Goal: Task Accomplishment & Management: Manage account settings

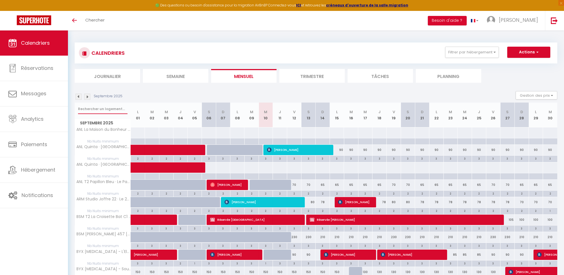
click at [96, 110] on input "text" at bounding box center [102, 109] width 49 height 10
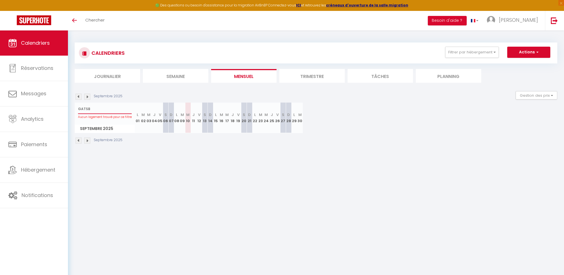
type input "GATSB"
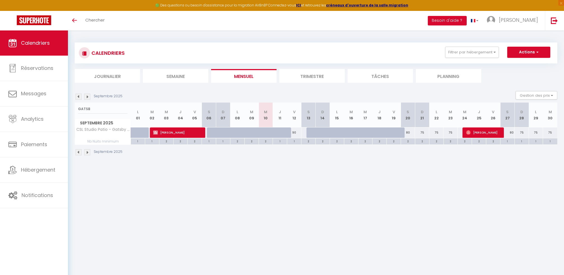
click at [210, 133] on div at bounding box center [214, 132] width 14 height 11
type input "82"
type input "Sam 06 Septembre 2025"
type input "Dim 07 Septembre 2025"
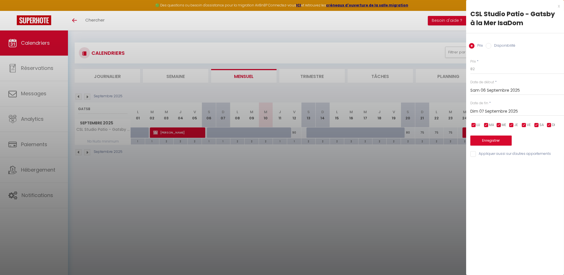
click at [210, 133] on div at bounding box center [282, 137] width 564 height 275
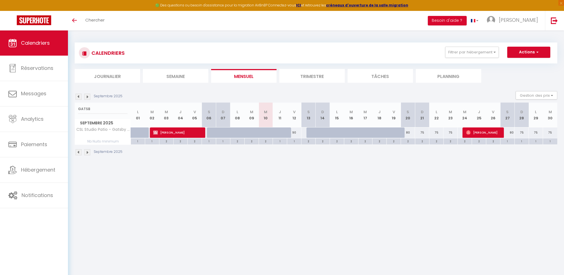
click at [310, 133] on div at bounding box center [313, 132] width 14 height 11
type input "80"
type input "Sam 13 Septembre 2025"
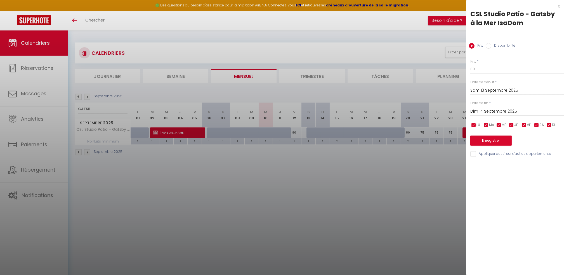
click at [513, 112] on input "Dim 14 Septembre 2025" at bounding box center [517, 111] width 94 height 7
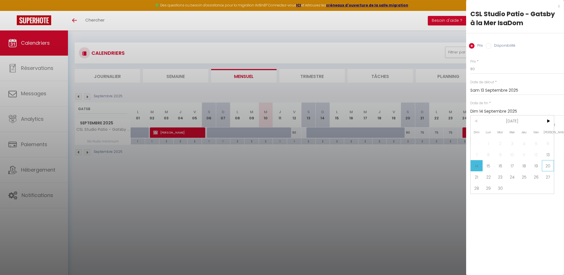
click at [547, 164] on span "20" at bounding box center [548, 165] width 12 height 11
type input "Sam 20 Septembre 2025"
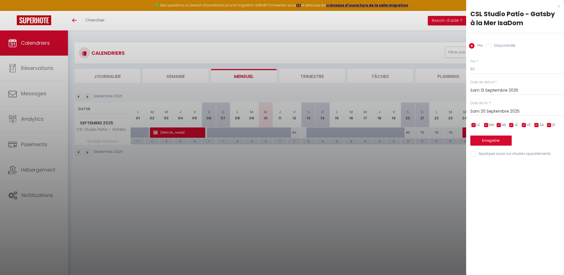
click at [488, 47] on input "Disponibilité" at bounding box center [488, 46] width 6 height 6
radio input "true"
radio input "false"
click at [490, 140] on button "Enregistrer" at bounding box center [490, 141] width 41 height 10
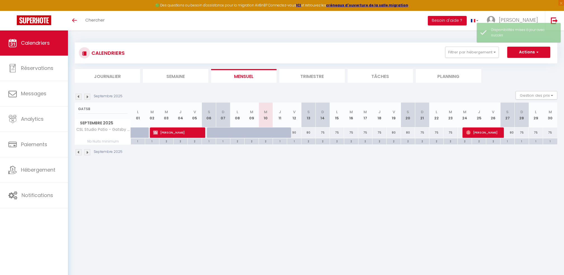
click at [328, 134] on div "75" at bounding box center [322, 132] width 14 height 10
type input "75"
select select "1"
type input "Dim 14 Septembre 2025"
type input "Lun 15 Septembre 2025"
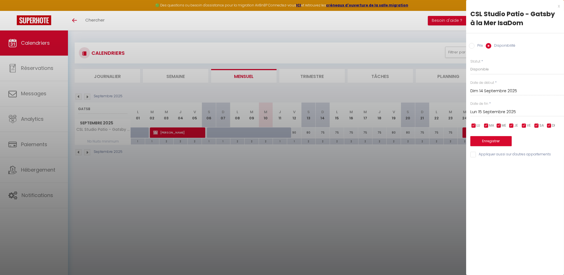
click at [473, 46] on input "Prix" at bounding box center [472, 46] width 6 height 6
radio input "true"
radio input "false"
drag, startPoint x: 473, startPoint y: 68, endPoint x: 439, endPoint y: 69, distance: 34.4
click at [439, 69] on body "🟢 Des questions ou besoin d'assistance pour la migration AirBnB? Connectez-vous…" at bounding box center [282, 167] width 564 height 275
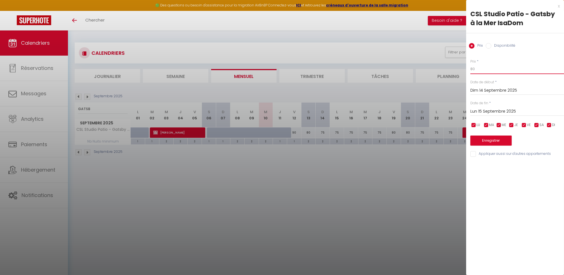
type input "80"
click at [489, 140] on button "Enregistrer" at bounding box center [490, 141] width 41 height 10
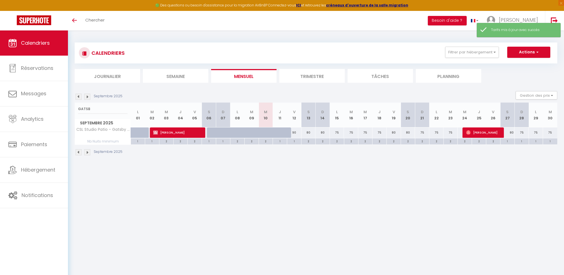
click at [422, 132] on div "75" at bounding box center [422, 132] width 14 height 10
type input "75"
type input "Dim 21 Septembre 2025"
type input "Lun 22 Septembre 2025"
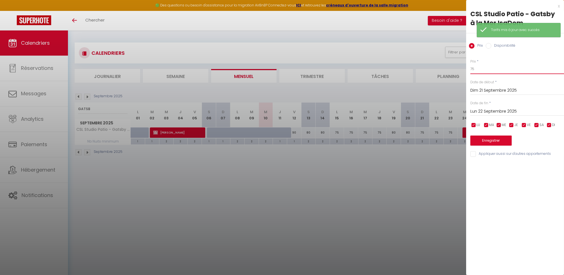
drag, startPoint x: 480, startPoint y: 65, endPoint x: 440, endPoint y: 71, distance: 39.5
click at [440, 71] on body "🟢 Des questions ou besoin d'assistance pour la migration AirBnB? Connectez-vous…" at bounding box center [282, 167] width 564 height 275
type input "80"
click at [496, 142] on button "Enregistrer" at bounding box center [490, 141] width 41 height 10
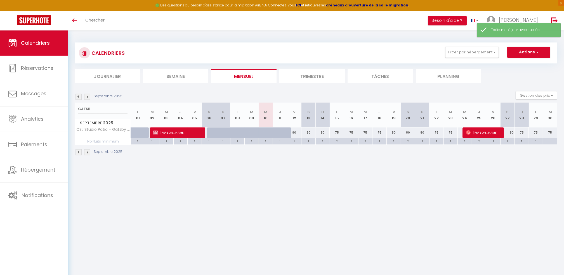
click at [524, 130] on div "75" at bounding box center [521, 132] width 14 height 10
type input "75"
type input "Dim 28 Septembre 2025"
type input "Lun 29 Septembre 2025"
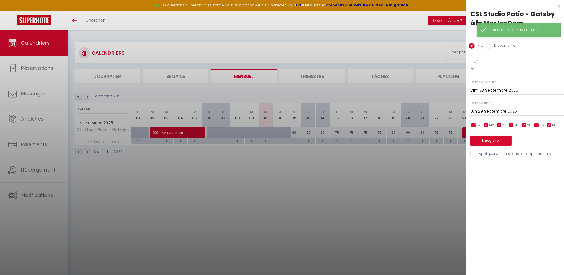
drag, startPoint x: 482, startPoint y: 70, endPoint x: 422, endPoint y: 70, distance: 59.5
click at [423, 70] on body "🟢 Des questions ou besoin d'assistance pour la migration AirBnB? Connectez-vous…" at bounding box center [282, 167] width 564 height 275
type input "80"
click at [487, 136] on button "Enregistrer" at bounding box center [490, 141] width 41 height 10
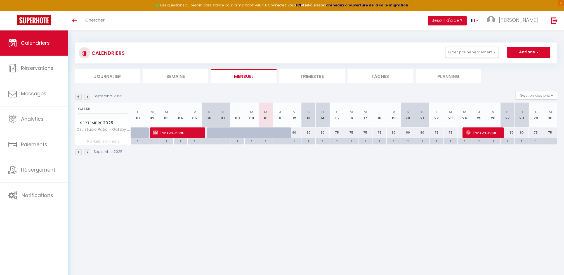
click at [309, 142] on div "2" at bounding box center [308, 140] width 14 height 5
type input "2"
type input "Sam 13 Septembre 2025"
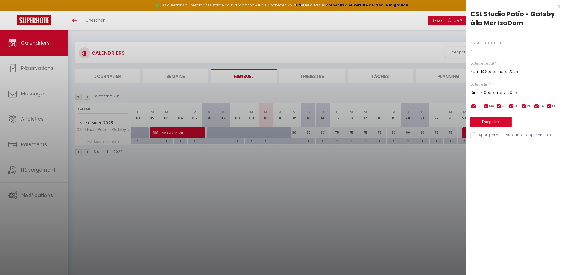
click at [485, 91] on input "Dim 14 Septembre 2025" at bounding box center [517, 92] width 94 height 7
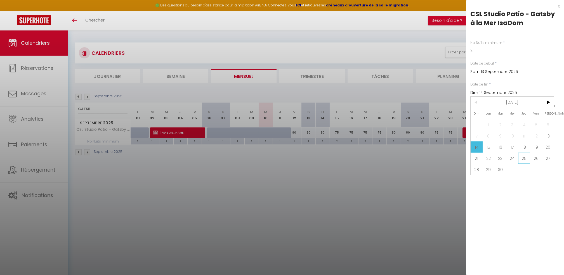
click at [523, 156] on span "25" at bounding box center [524, 158] width 12 height 11
type input "Jeu 25 Septembre 2025"
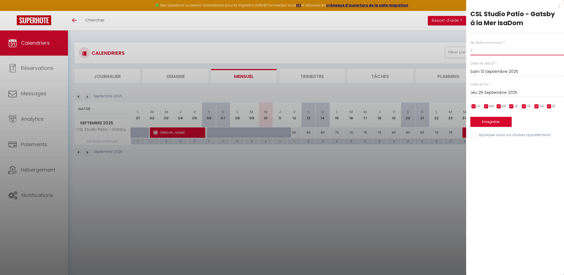
click at [485, 52] on input "2" at bounding box center [517, 50] width 94 height 10
click at [414, 174] on div at bounding box center [282, 137] width 564 height 275
type input "undefined aN undefined NaN"
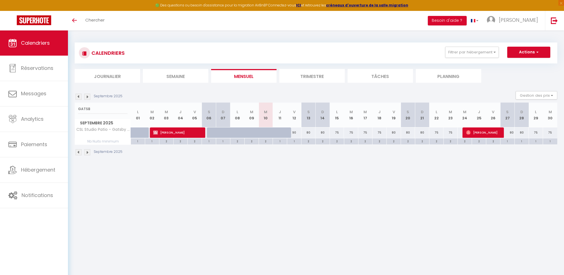
click at [309, 144] on div "2" at bounding box center [308, 141] width 14 height 6
type input "2"
type input "Sam 13 Septembre 2025"
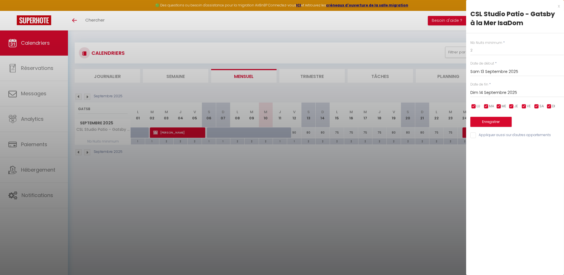
click at [491, 94] on input "Dim 14 Septembre 2025" at bounding box center [517, 92] width 94 height 7
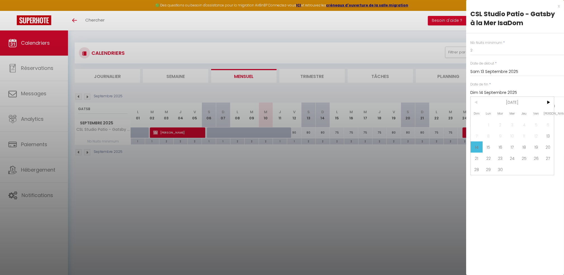
drag, startPoint x: 502, startPoint y: 144, endPoint x: 499, endPoint y: 125, distance: 19.2
click at [502, 144] on span "16" at bounding box center [500, 146] width 12 height 11
type input "[DATE]"
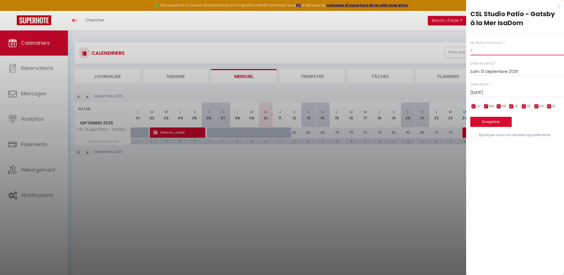
click at [479, 46] on input "2" at bounding box center [517, 50] width 94 height 10
type input "1"
click at [496, 122] on button "Enregistrer" at bounding box center [490, 122] width 41 height 10
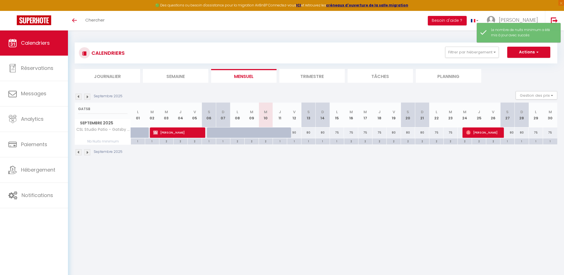
click at [352, 142] on div "2" at bounding box center [351, 140] width 14 height 5
type input "2"
type input "[DATE]"
type input "Mer 17 Septembre 2025"
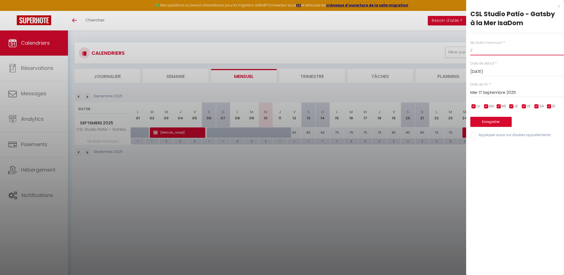
click at [477, 53] on input "2" at bounding box center [517, 50] width 94 height 10
type input "1"
click at [491, 121] on button "Enregistrer" at bounding box center [490, 122] width 41 height 10
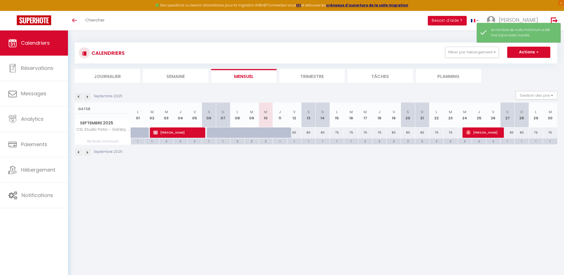
click at [366, 142] on div "2" at bounding box center [365, 140] width 14 height 5
type input "2"
type input "Mer 17 Septembre 2025"
type input "Jeu 18 Septembre 2025"
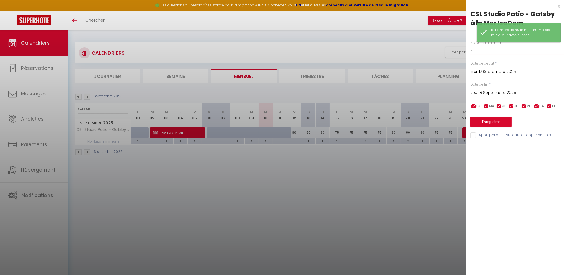
click at [485, 51] on input "2" at bounding box center [517, 50] width 94 height 10
type input "1"
click at [486, 121] on button "Enregistrer" at bounding box center [490, 122] width 41 height 10
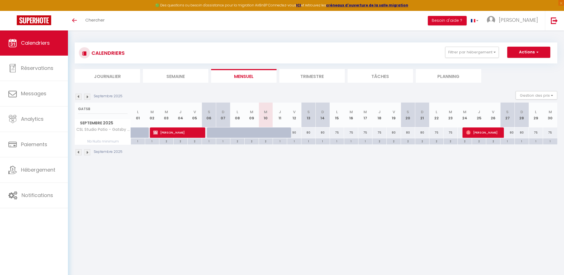
click at [506, 142] on div "1" at bounding box center [507, 140] width 14 height 5
type input "1"
type input "Sam 27 Septembre 2025"
type input "Dim 28 Septembre 2025"
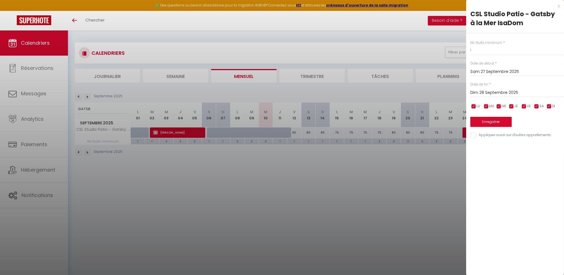
click at [521, 92] on input "Dim 28 Septembre 2025" at bounding box center [517, 92] width 94 height 7
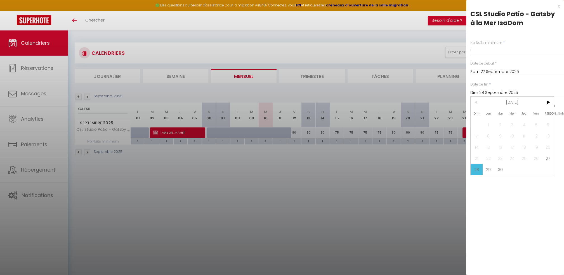
click at [397, 50] on div at bounding box center [282, 137] width 564 height 275
type input "undefined aN undefined NaN"
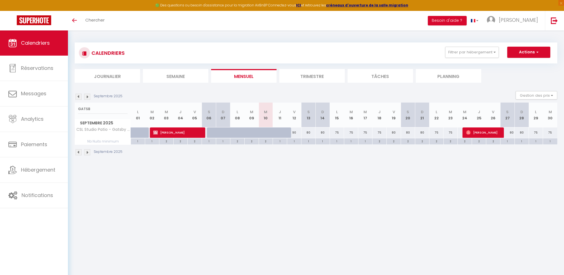
click at [449, 142] on div "2" at bounding box center [451, 140] width 14 height 5
type input "2"
type input "[DATE]"
type input "Mer 24 Septembre 2025"
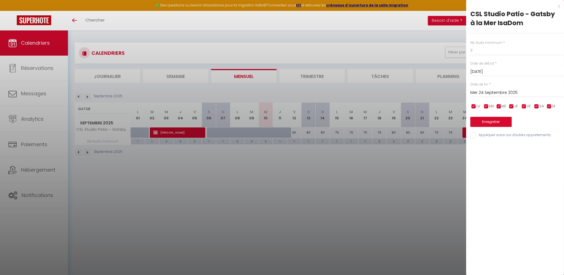
click at [486, 45] on label "Nb Nuits minimum" at bounding box center [486, 42] width 32 height 5
click at [484, 51] on input "2" at bounding box center [517, 50] width 94 height 10
type input "1"
click at [482, 122] on button "Enregistrer" at bounding box center [490, 122] width 41 height 10
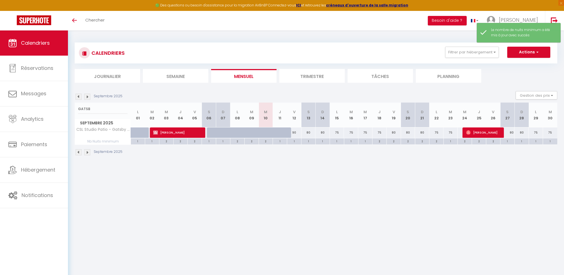
click at [88, 98] on img at bounding box center [87, 97] width 6 height 6
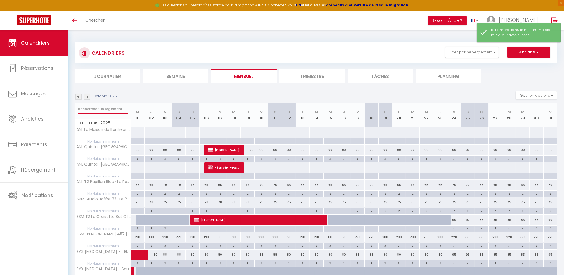
click at [93, 110] on input "text" at bounding box center [102, 109] width 49 height 10
type input "GATSB"
